Goal: Information Seeking & Learning: Learn about a topic

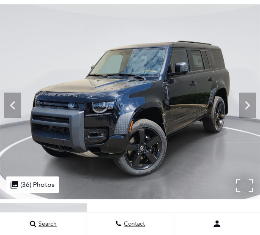
click at [240, 181] on img at bounding box center [130, 101] width 260 height 195
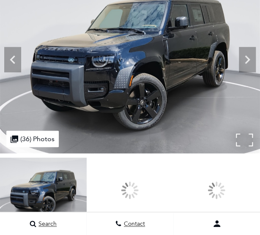
click at [198, 78] on img at bounding box center [130, 56] width 260 height 195
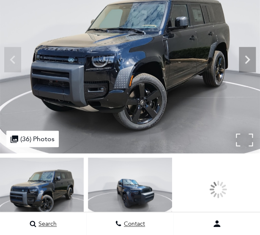
scroll to position [69, 0]
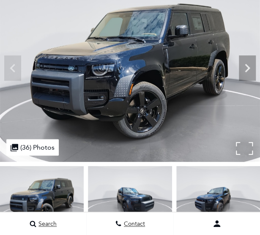
click at [237, 148] on img at bounding box center [130, 64] width 260 height 195
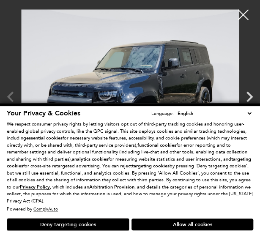
click at [88, 225] on button "Deny targeting cookies" at bounding box center [68, 224] width 122 height 13
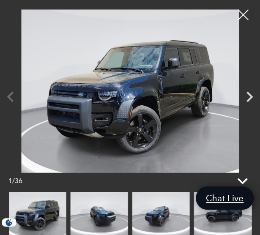
click at [234, 185] on icon at bounding box center [242, 181] width 20 height 20
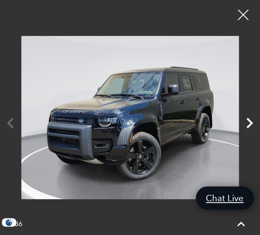
click at [247, 119] on icon "Next" at bounding box center [249, 123] width 6 height 11
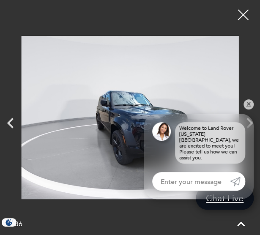
click at [244, 119] on icon "Next" at bounding box center [248, 122] width 21 height 21
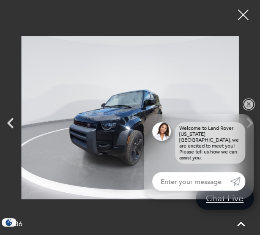
click at [252, 106] on link "✕" at bounding box center [248, 104] width 10 height 10
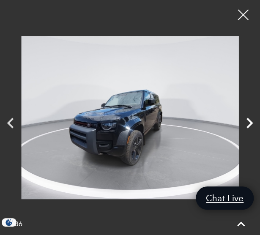
click at [247, 120] on icon "Next" at bounding box center [249, 123] width 6 height 11
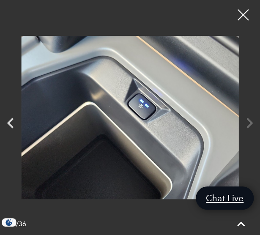
click at [242, 4] on div at bounding box center [243, 15] width 22 height 22
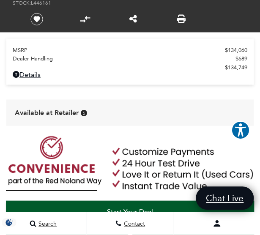
scroll to position [321, 0]
